Goal: Task Accomplishment & Management: Manage account settings

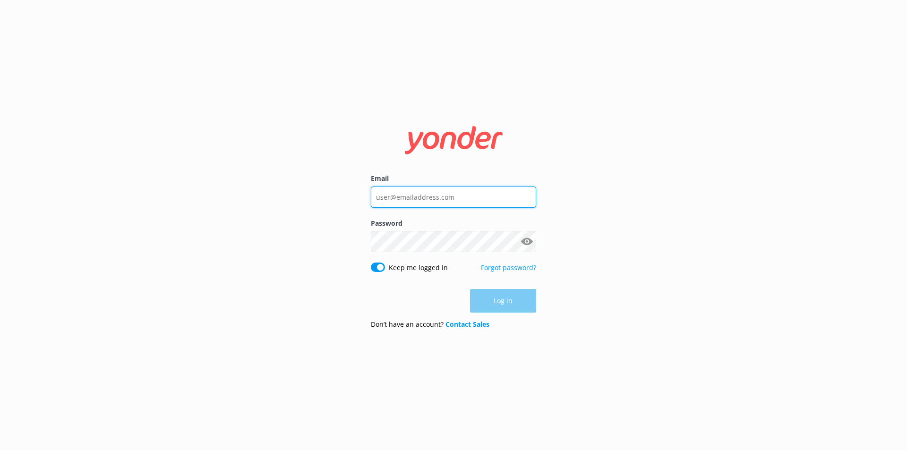
click at [436, 202] on input "Email" at bounding box center [453, 197] width 165 height 21
type input "[EMAIL_ADDRESS][DOMAIN_NAME]"
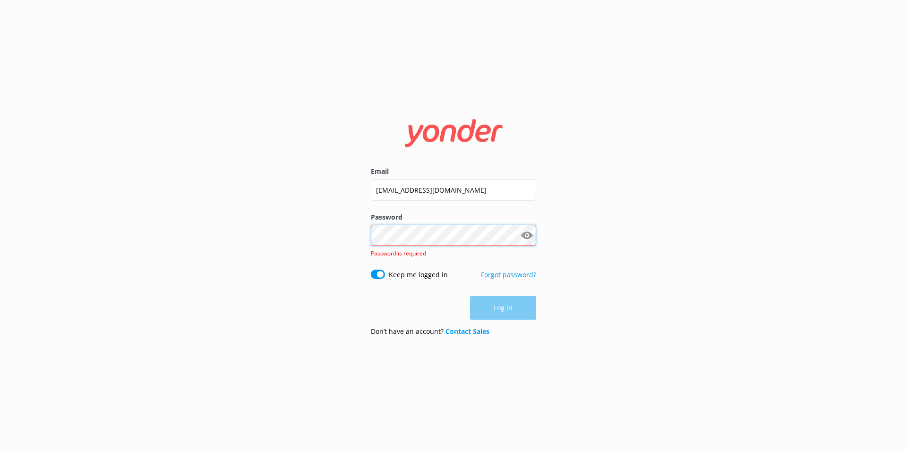
click at [411, 250] on div "Password Show password Password is required" at bounding box center [453, 241] width 165 height 58
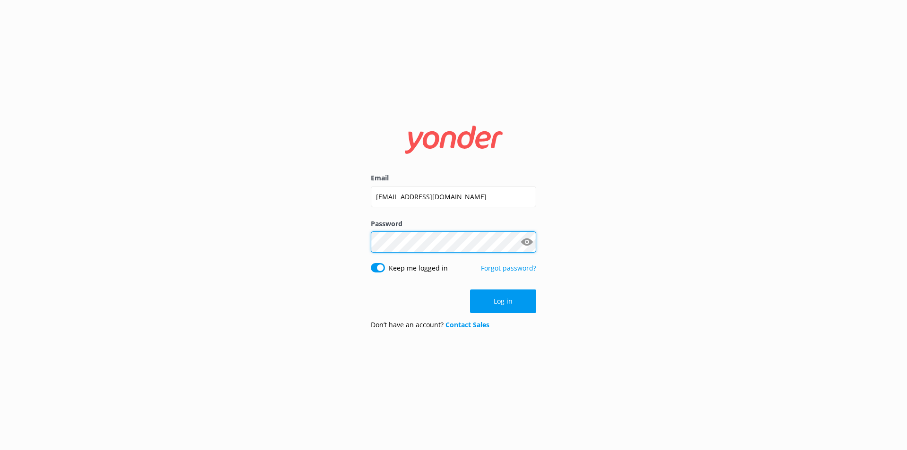
click button "Log in" at bounding box center [503, 302] width 66 height 24
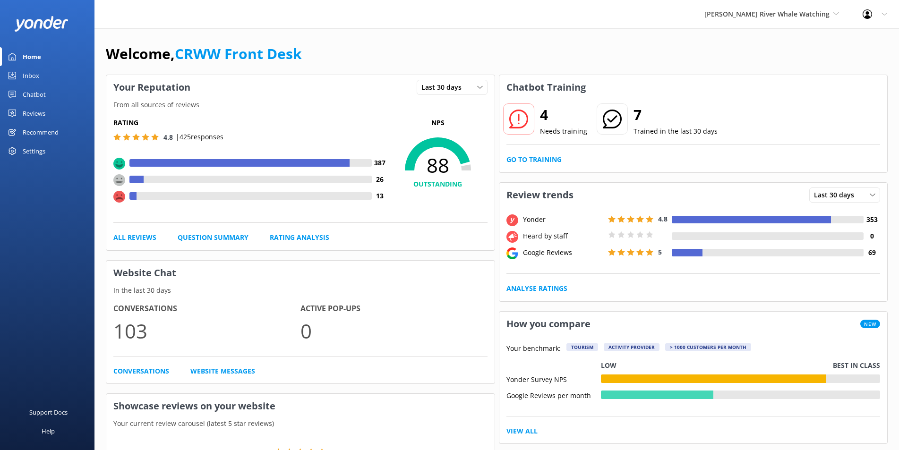
click at [36, 90] on div "Chatbot" at bounding box center [34, 94] width 23 height 19
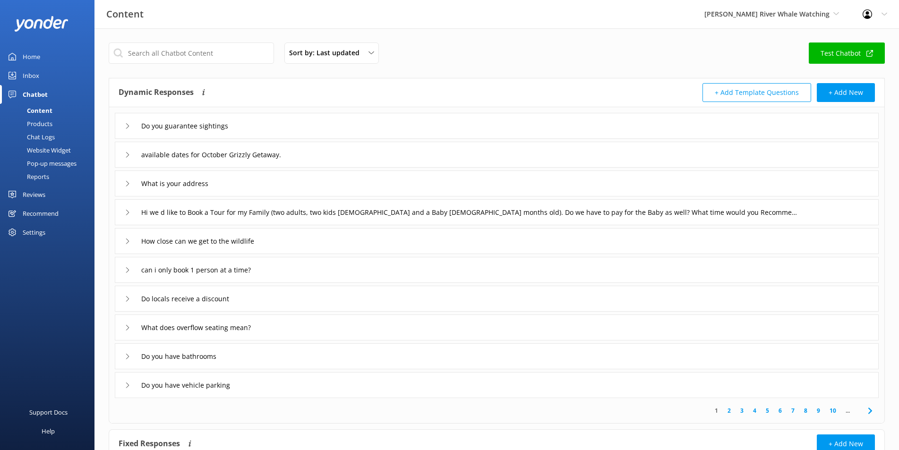
click at [40, 78] on link "Inbox" at bounding box center [47, 75] width 94 height 19
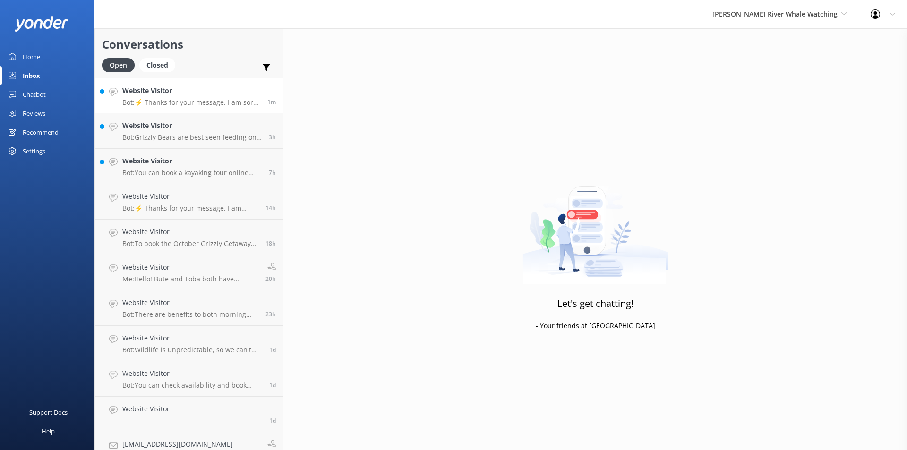
click at [188, 96] on h4 "Website Visitor" at bounding box center [191, 90] width 138 height 10
